Goal: Task Accomplishment & Management: Use online tool/utility

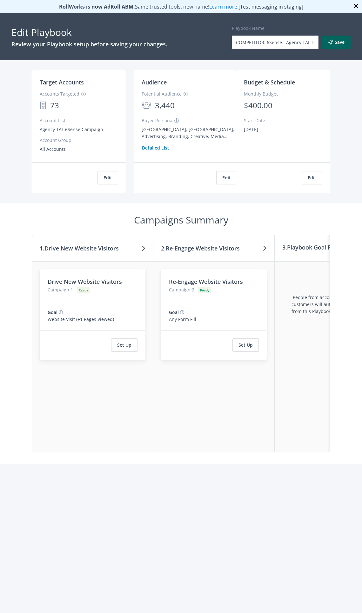
click at [212, 383] on div "Re-Engage Website Visitors Campaign 2 Ready Goal Any Form Fill Set Up" at bounding box center [213, 356] width 121 height 190
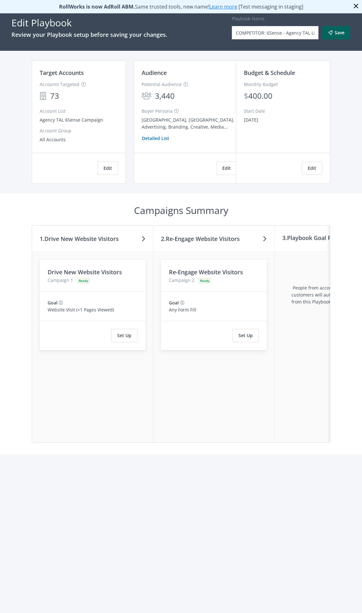
scroll to position [13, 0]
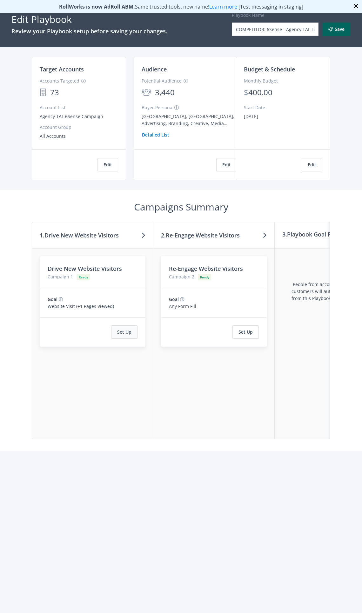
click at [120, 334] on button "Set Up" at bounding box center [124, 331] width 26 height 13
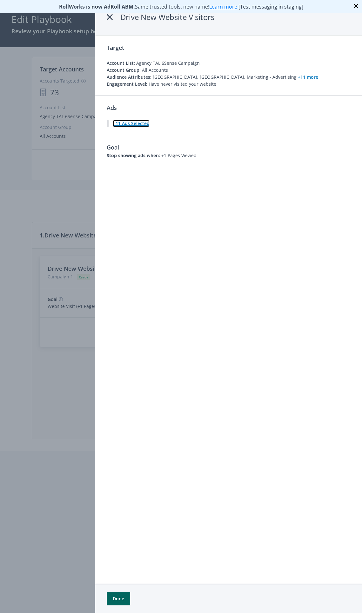
click at [112, 120] on button "11 Ads Selected" at bounding box center [130, 124] width 37 height 8
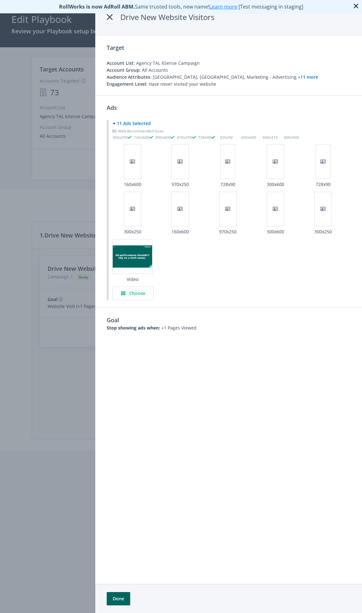
click at [30, 209] on div at bounding box center [181, 306] width 362 height 613
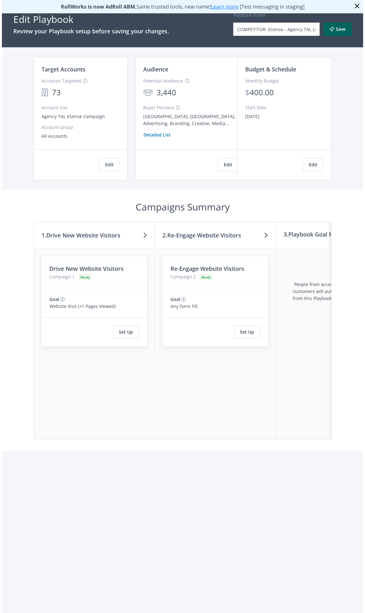
scroll to position [0, 0]
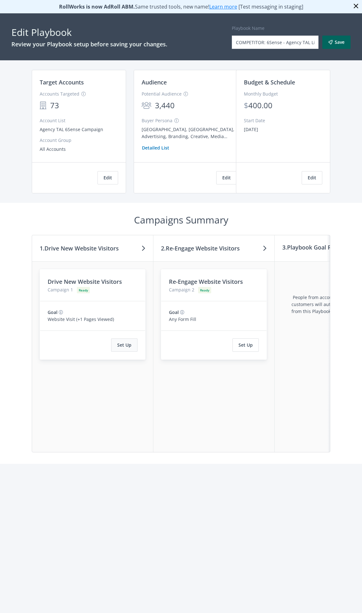
click at [124, 342] on button "Set Up" at bounding box center [124, 344] width 26 height 13
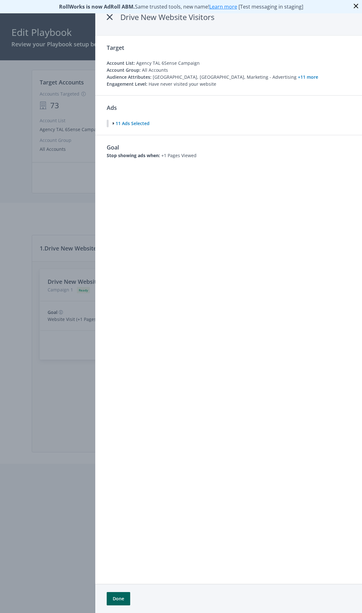
click at [354, 4] on icon "Dismiss banner" at bounding box center [355, 6] width 4 height 4
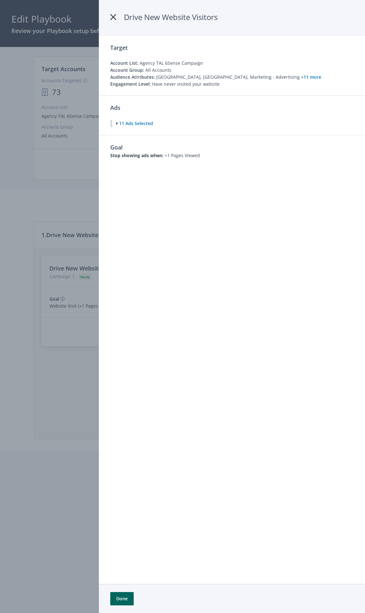
click at [111, 18] on icon at bounding box center [113, 16] width 6 height 11
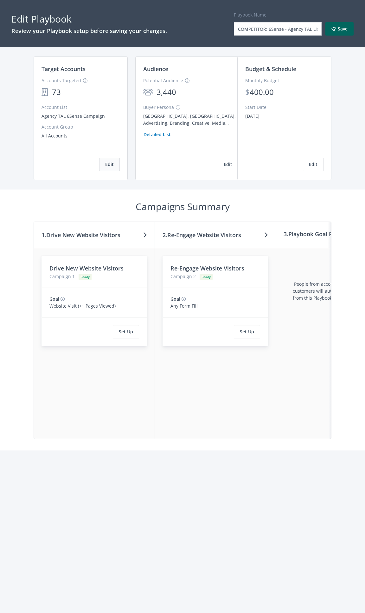
click at [111, 165] on button "Edit" at bounding box center [109, 164] width 21 height 13
